Goal: Information Seeking & Learning: Learn about a topic

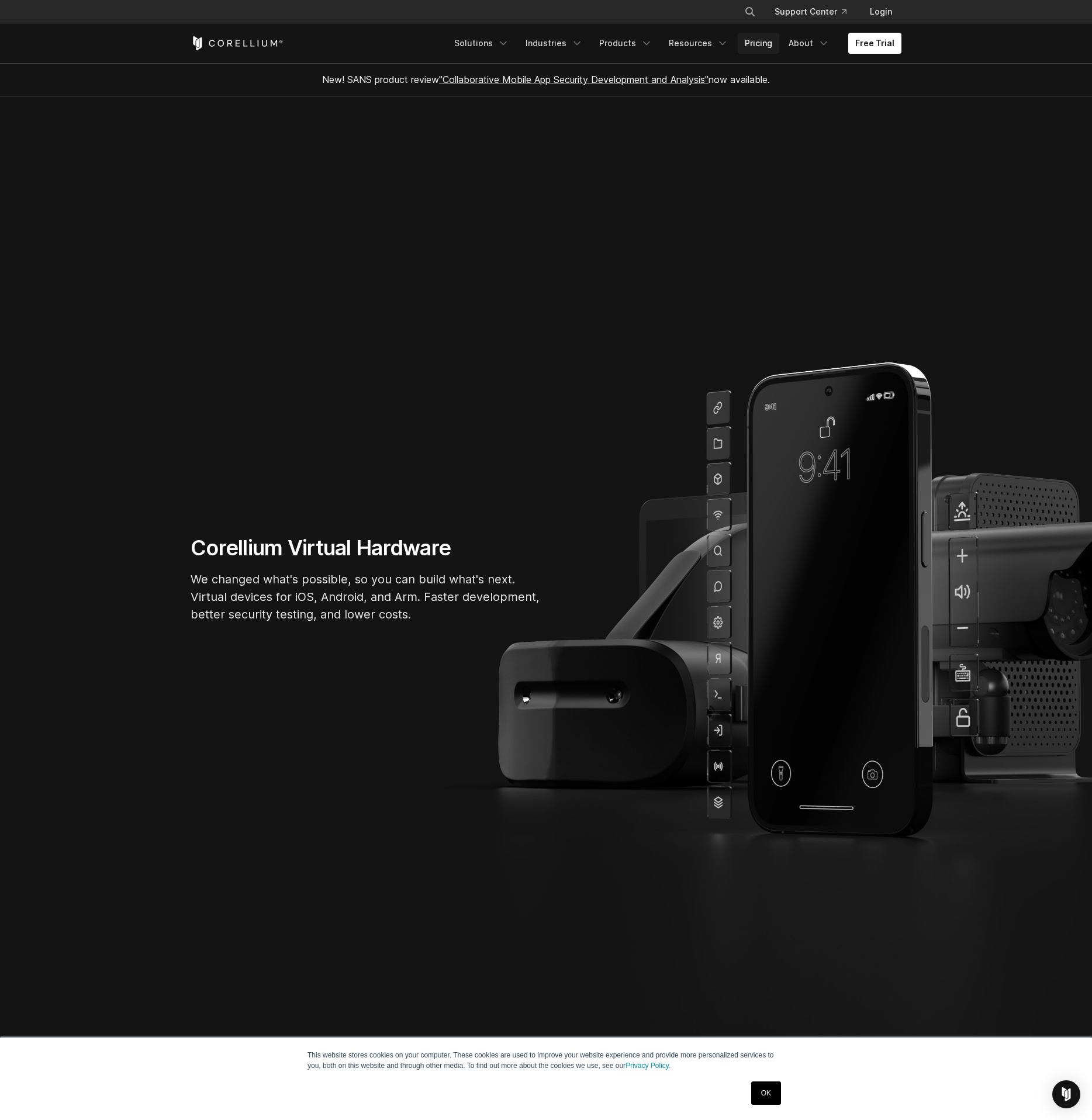
click at [760, 39] on link "Pricing" at bounding box center [758, 43] width 42 height 21
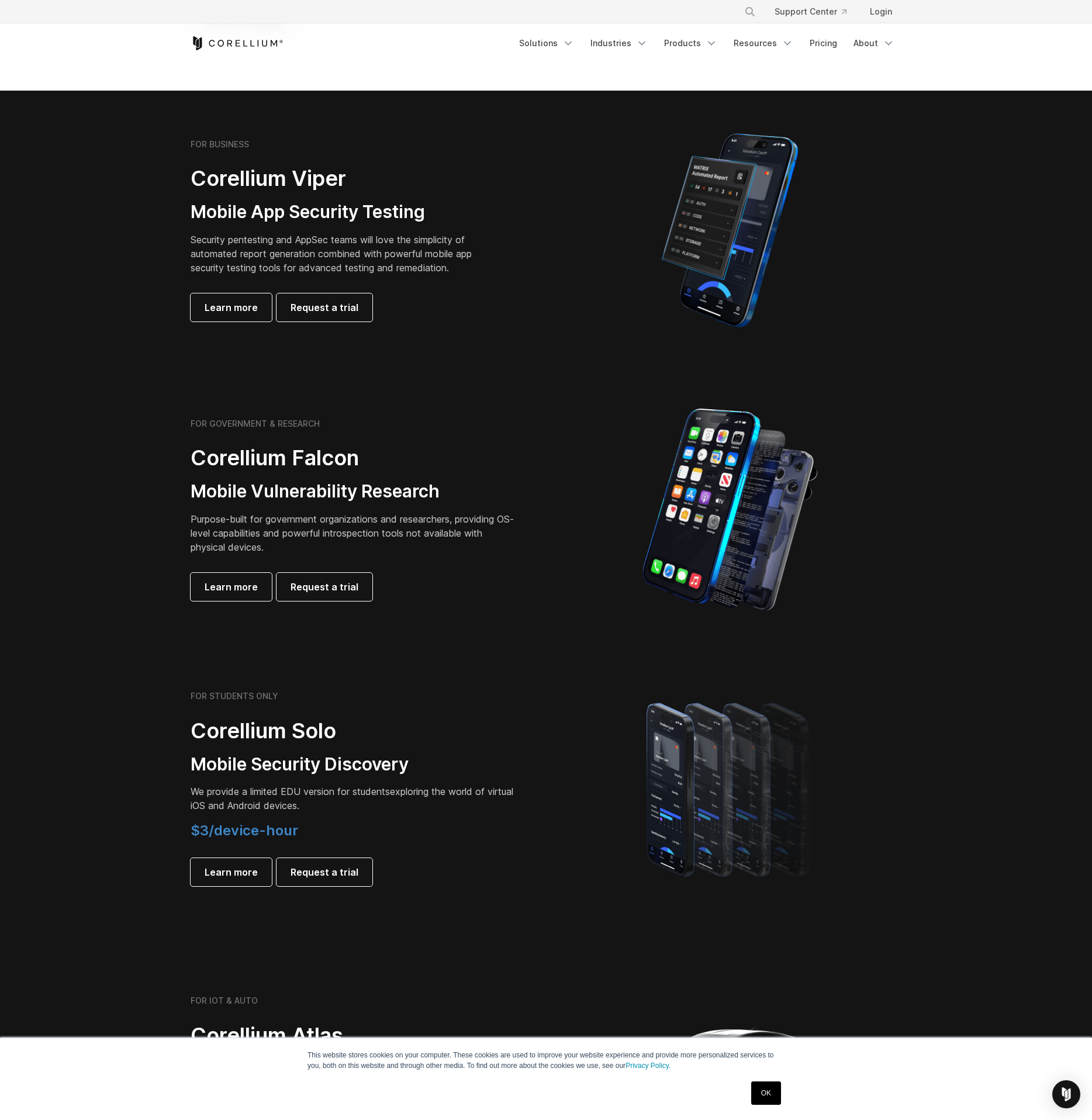
scroll to position [175, 0]
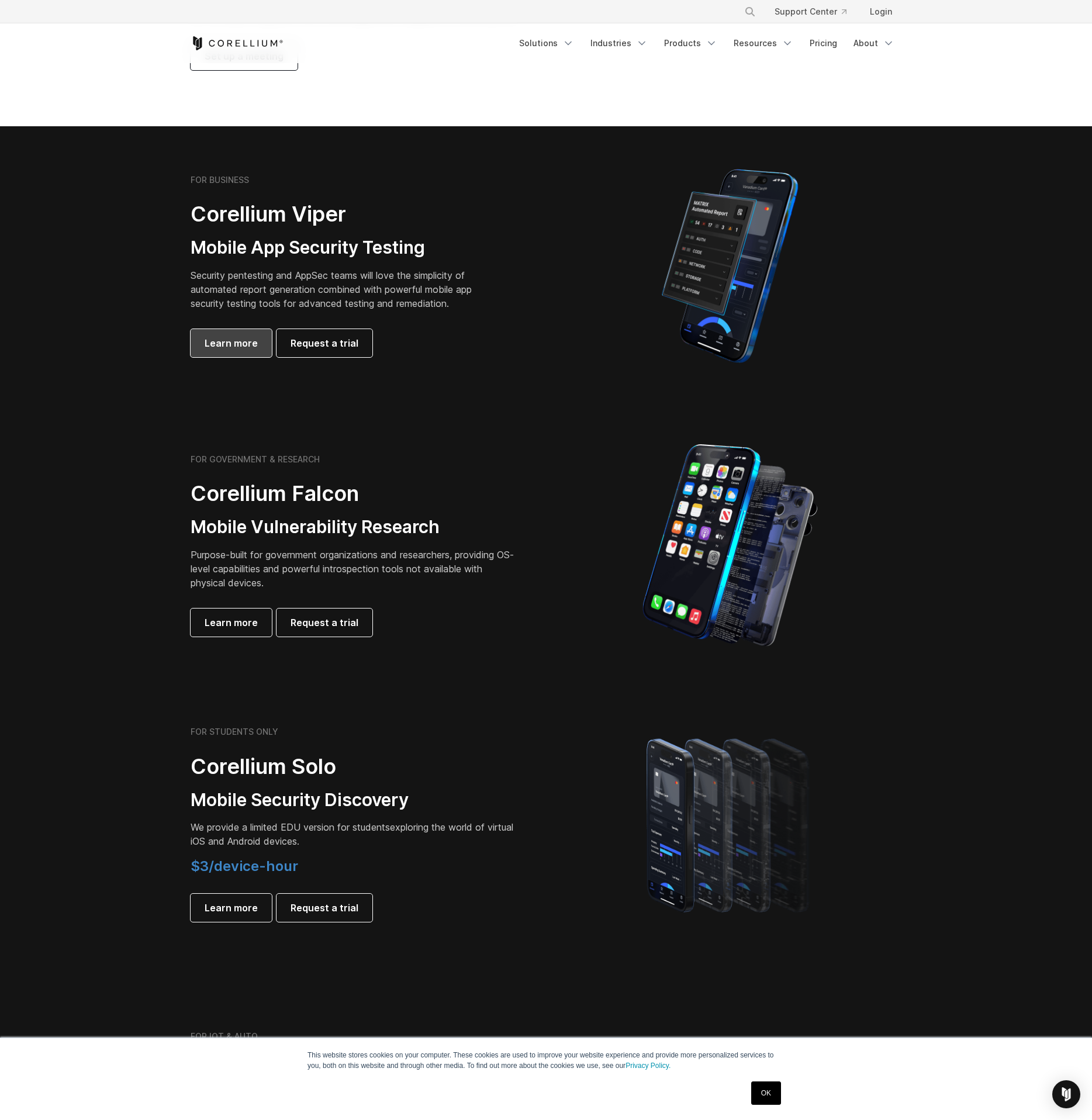
click at [223, 333] on link "Learn more" at bounding box center [230, 343] width 81 height 28
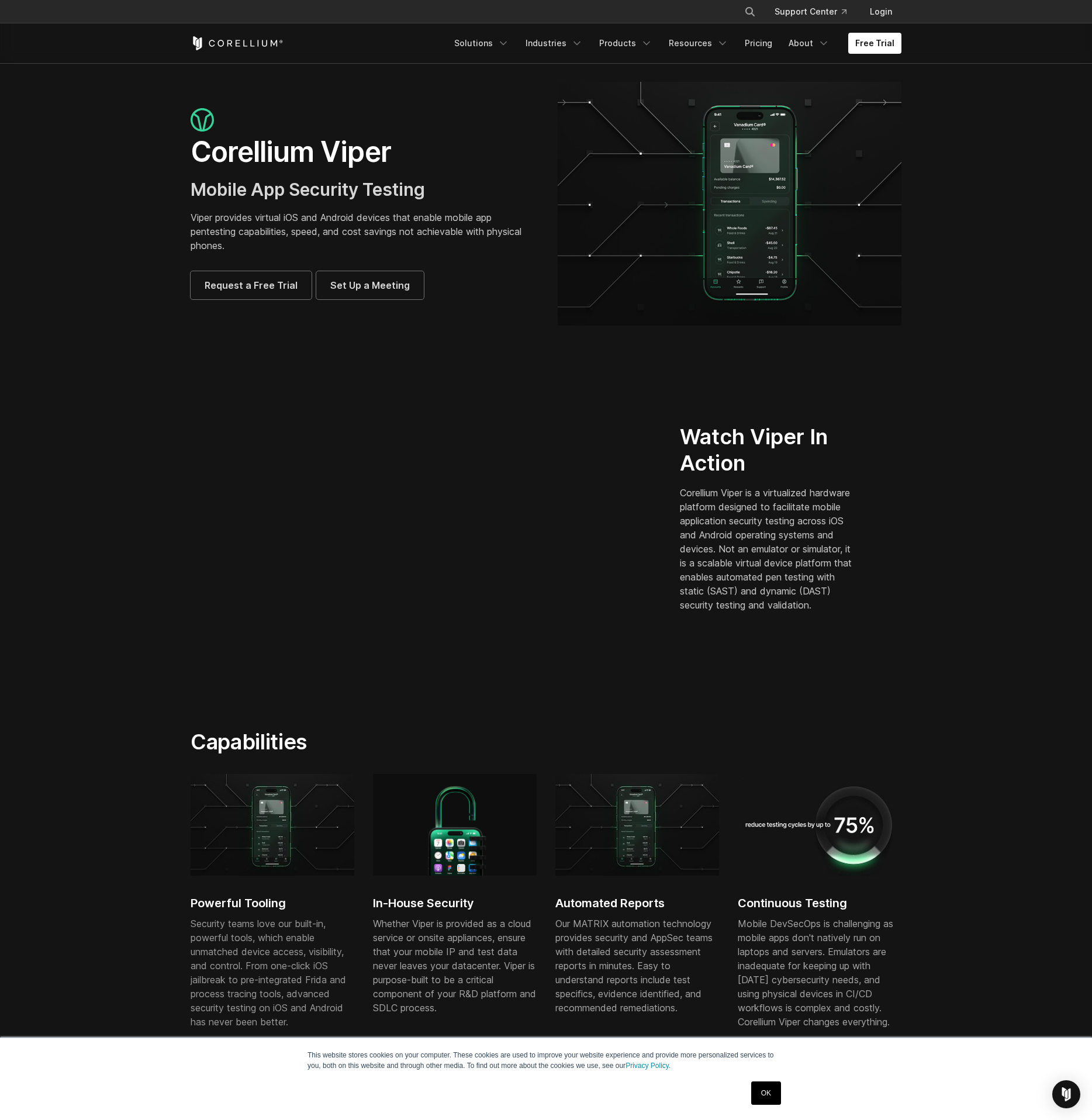
drag, startPoint x: 526, startPoint y: 369, endPoint x: 529, endPoint y: 380, distance: 11.4
drag, startPoint x: 522, startPoint y: 366, endPoint x: 511, endPoint y: 367, distance: 11.0
drag, startPoint x: 556, startPoint y: 336, endPoint x: 480, endPoint y: 301, distance: 83.7
click at [757, 45] on link "Pricing" at bounding box center [758, 43] width 42 height 21
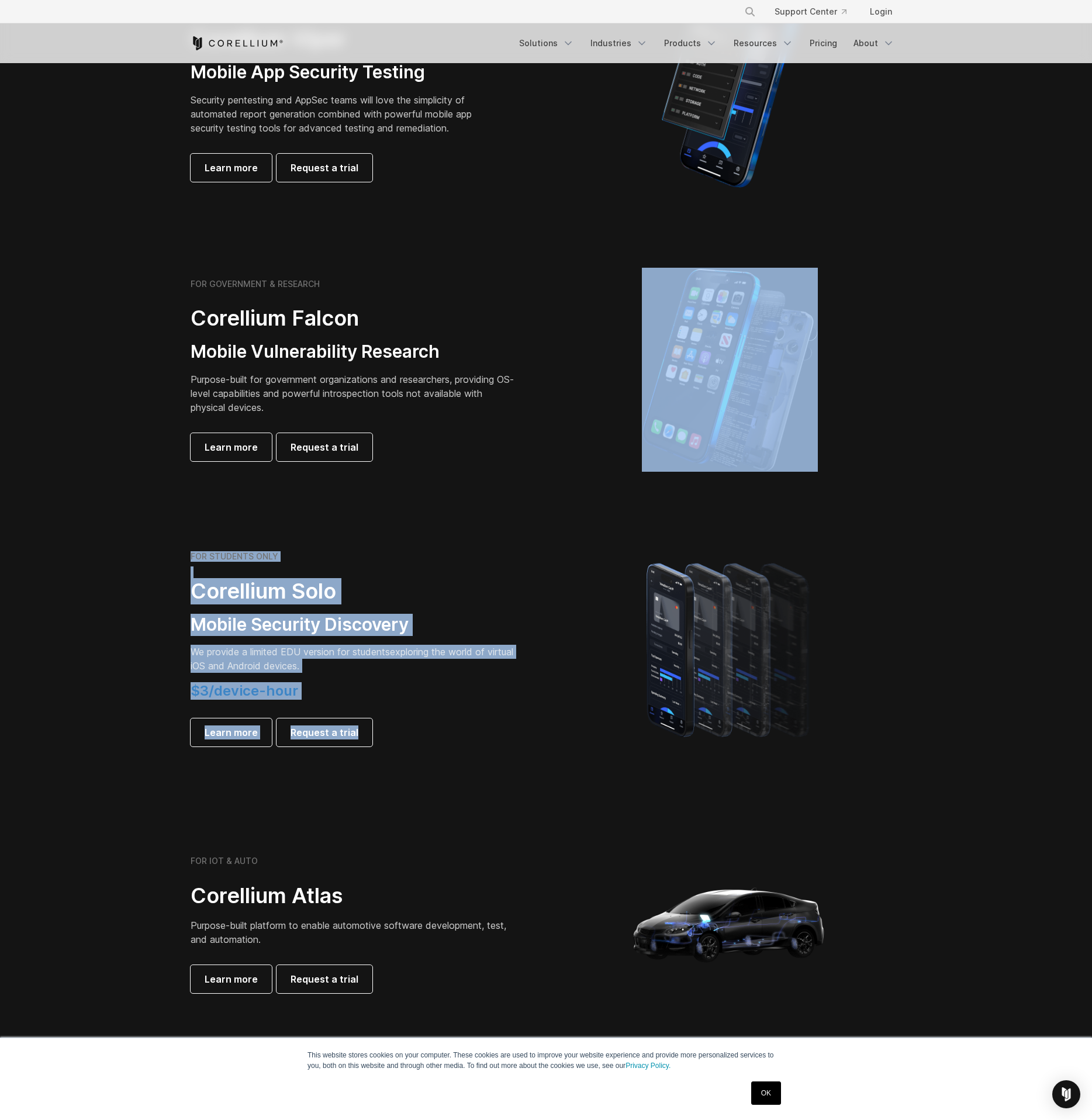
click at [559, 510] on div "FOR BUSINESS Corellium Viper Mobile App Security Testing Security pentesting an…" at bounding box center [546, 871] width 1092 height 1840
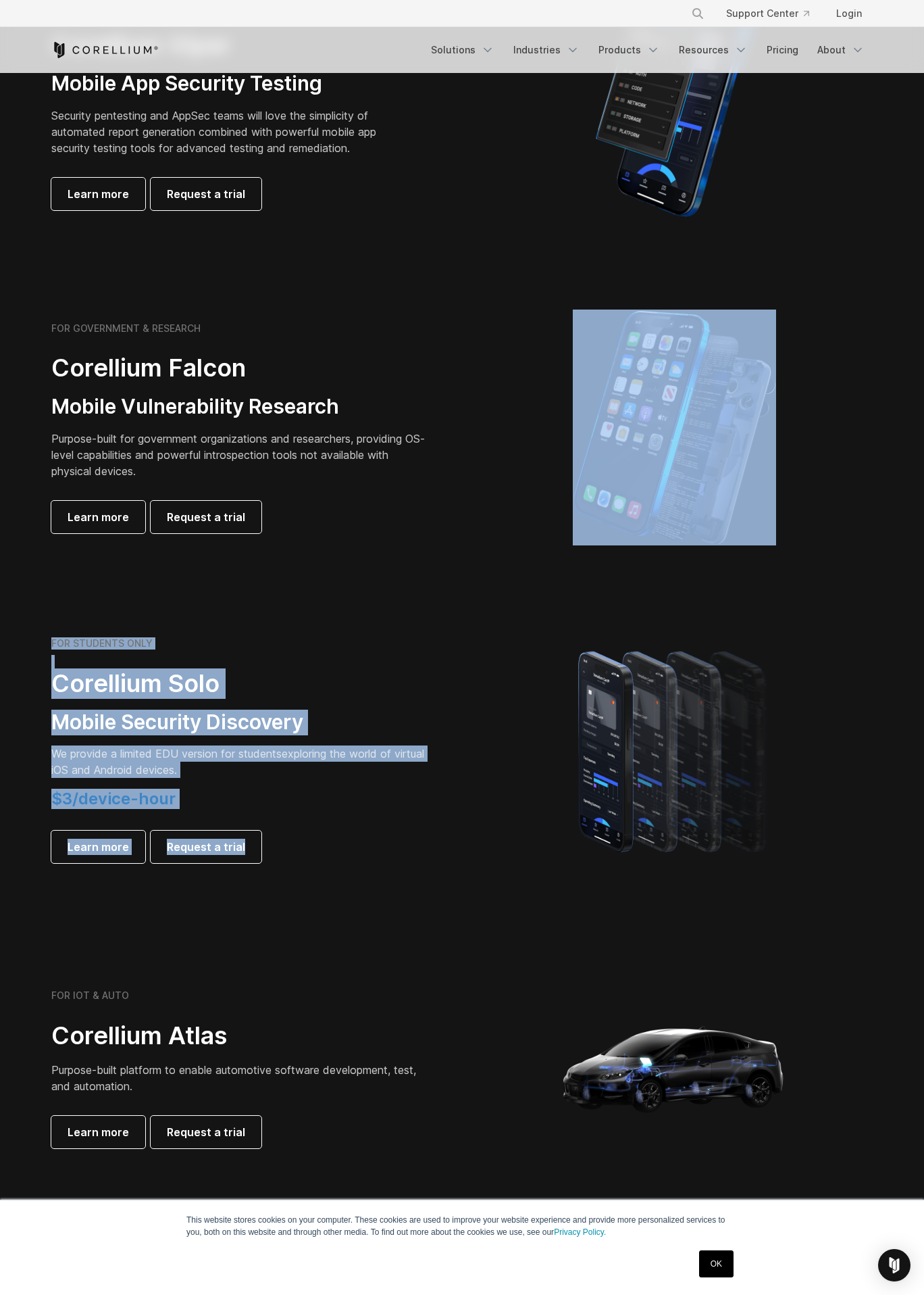
click at [309, 592] on section "FOR STUDENTS ONLY Corellium Solo Mobile Security Discovery We provide a limited…" at bounding box center [462, 750] width 924 height 323
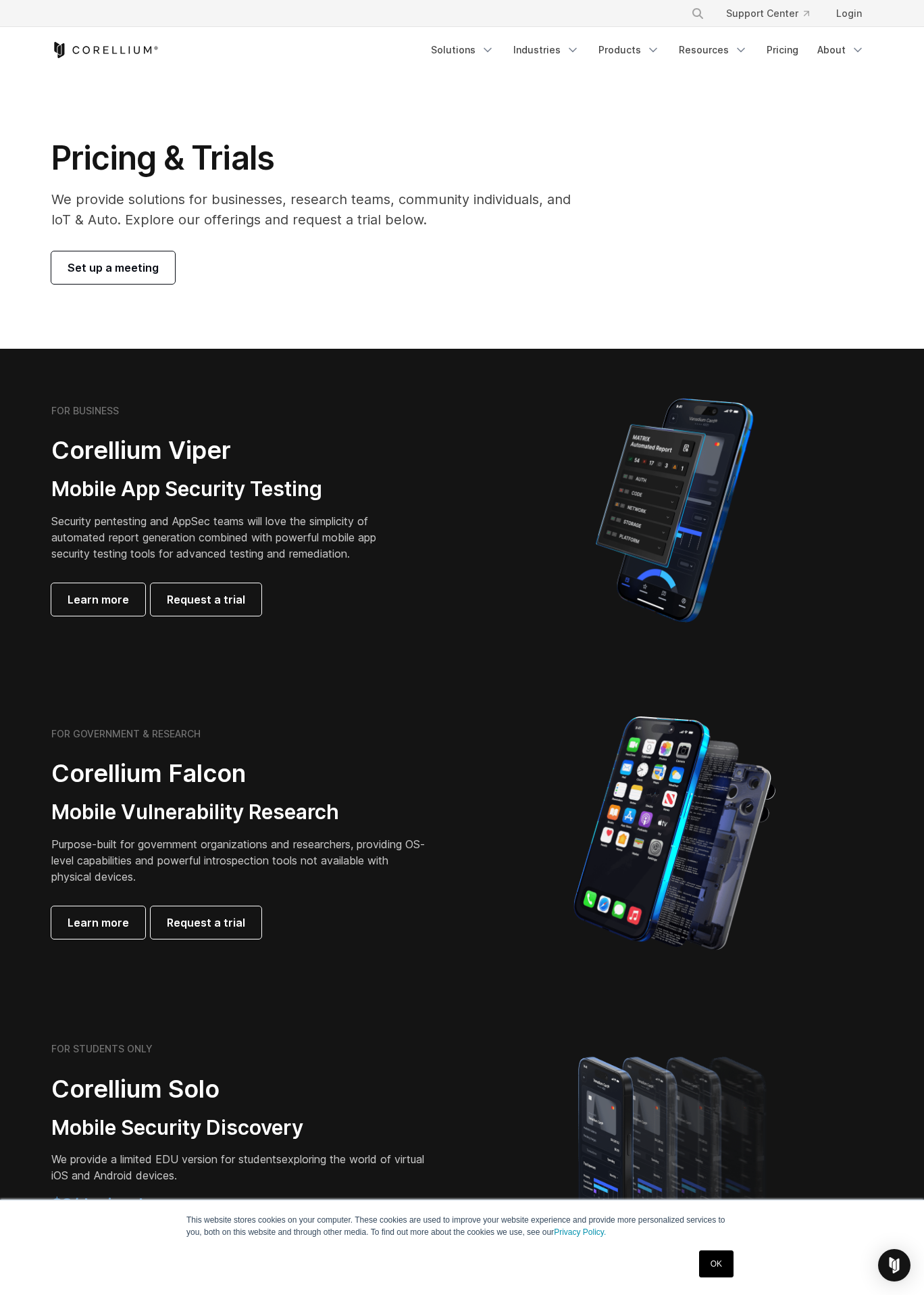
click at [300, 619] on div "FOR BUSINESS Corellium Viper Mobile App Security Testing Security pentesting an…" at bounding box center [462, 510] width 849 height 237
click at [412, 139] on h1 "Pricing & Trials" at bounding box center [321, 158] width 539 height 40
click at [445, 372] on section "FOR BUSINESS Corellium Viper Mobile App Security Testing Security pentesting an…" at bounding box center [462, 510] width 924 height 323
